Goal: Task Accomplishment & Management: Use online tool/utility

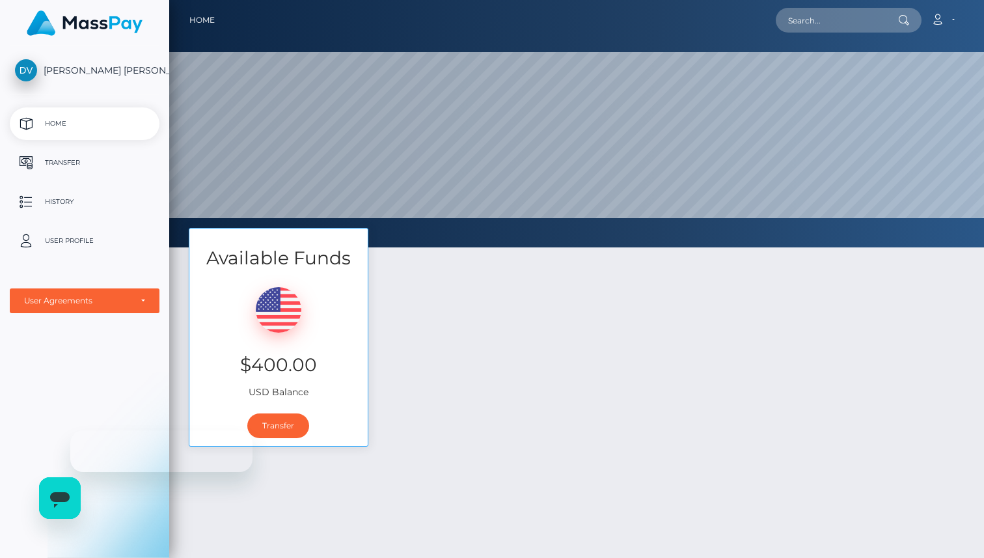
scroll to position [247, 815]
click at [399, 277] on div "Available Funds $400.00 USD Balance Transfer" at bounding box center [576, 344] width 795 height 232
click at [57, 160] on p "Transfer" at bounding box center [84, 163] width 139 height 20
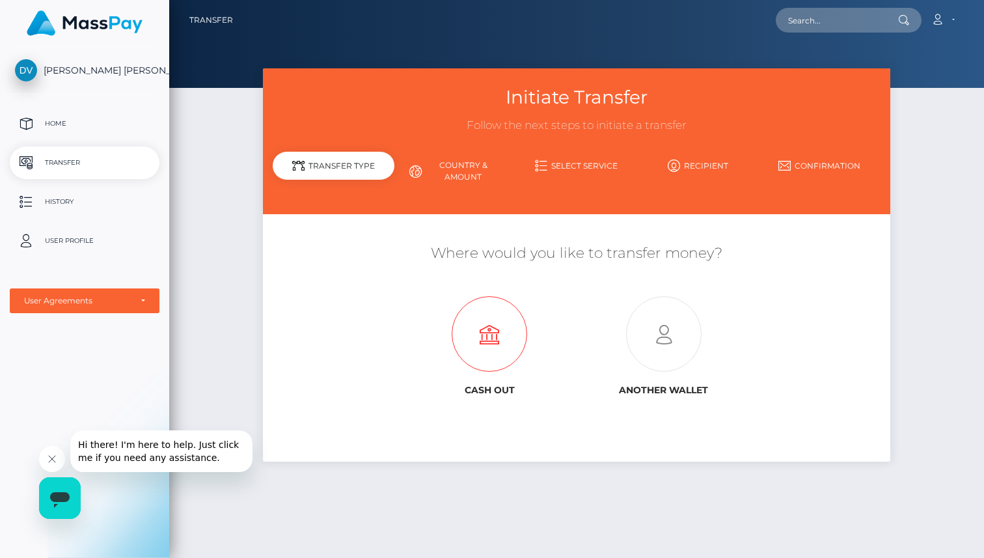
click at [487, 348] on icon at bounding box center [489, 334] width 174 height 75
